Goal: Transaction & Acquisition: Purchase product/service

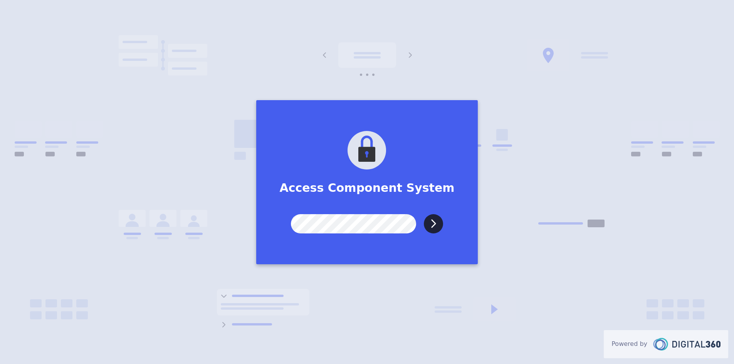
click at [424, 214] on input "Submit" at bounding box center [433, 223] width 19 height 19
click at [436, 225] on input "Submit" at bounding box center [433, 223] width 19 height 19
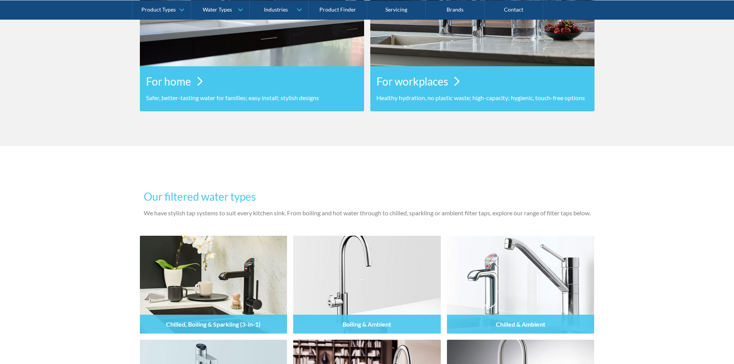
scroll to position [768, 0]
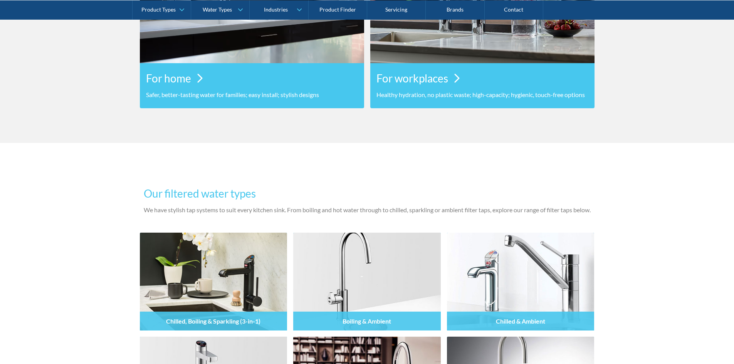
click at [72, 212] on div "Our filtered water types We have stylish tap systems to suit every kitchen sink…" at bounding box center [367, 358] width 734 height 431
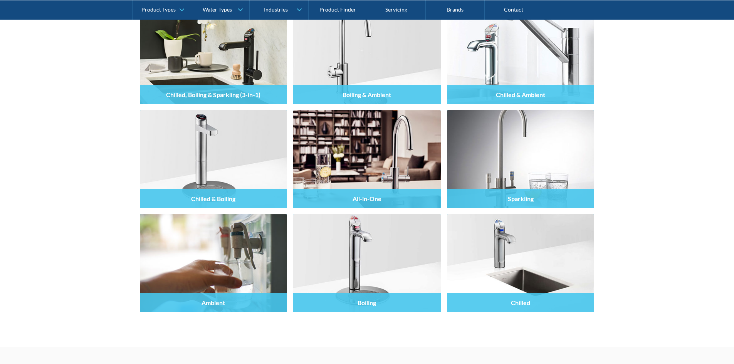
scroll to position [1000, 0]
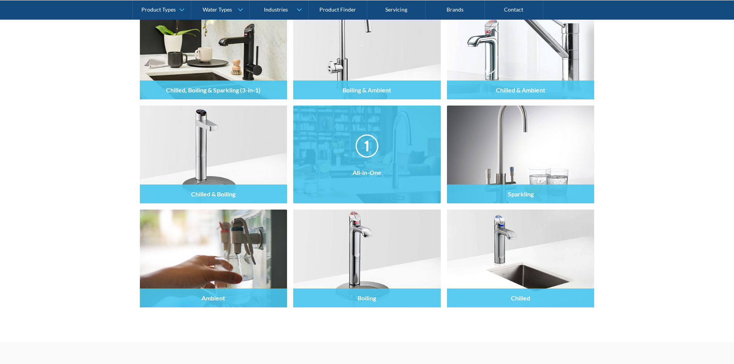
drag, startPoint x: 310, startPoint y: 148, endPoint x: 322, endPoint y: 151, distance: 12.3
click at [322, 151] on div at bounding box center [367, 161] width 148 height 46
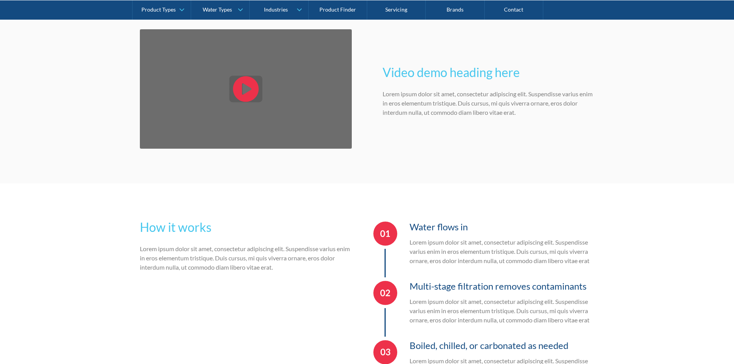
scroll to position [1347, 0]
